Goal: Information Seeking & Learning: Learn about a topic

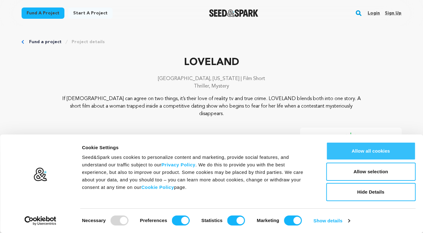
click at [366, 145] on button "Allow all cookies" at bounding box center [370, 151] width 89 height 18
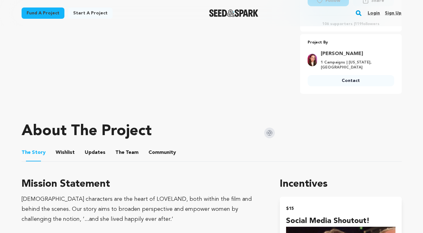
scroll to position [213, 0]
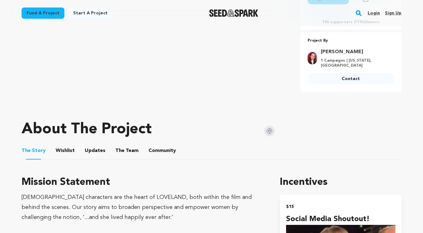
click at [94, 144] on button "Updates" at bounding box center [94, 151] width 15 height 15
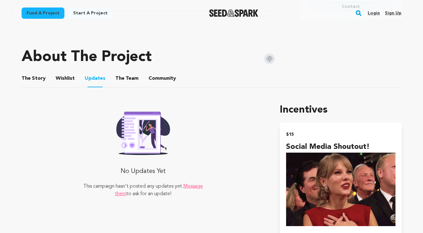
scroll to position [275, 0]
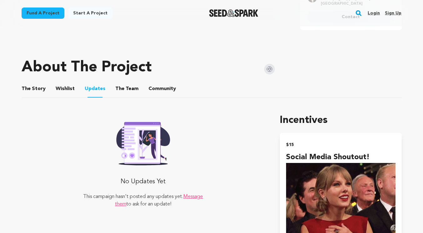
click at [124, 82] on button "The Team" at bounding box center [126, 89] width 15 height 15
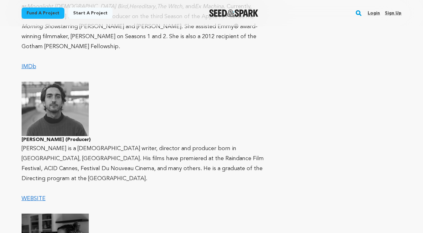
scroll to position [577, 0]
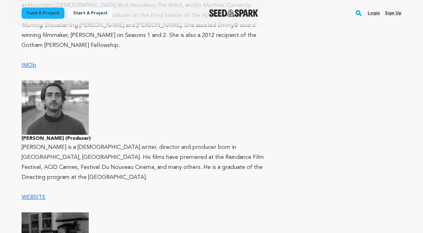
click at [5, 107] on main "Fund a project Start a project Search Login Sign up Start a project" at bounding box center [211, 42] width 423 height 1238
